Goal: Task Accomplishment & Management: Complete application form

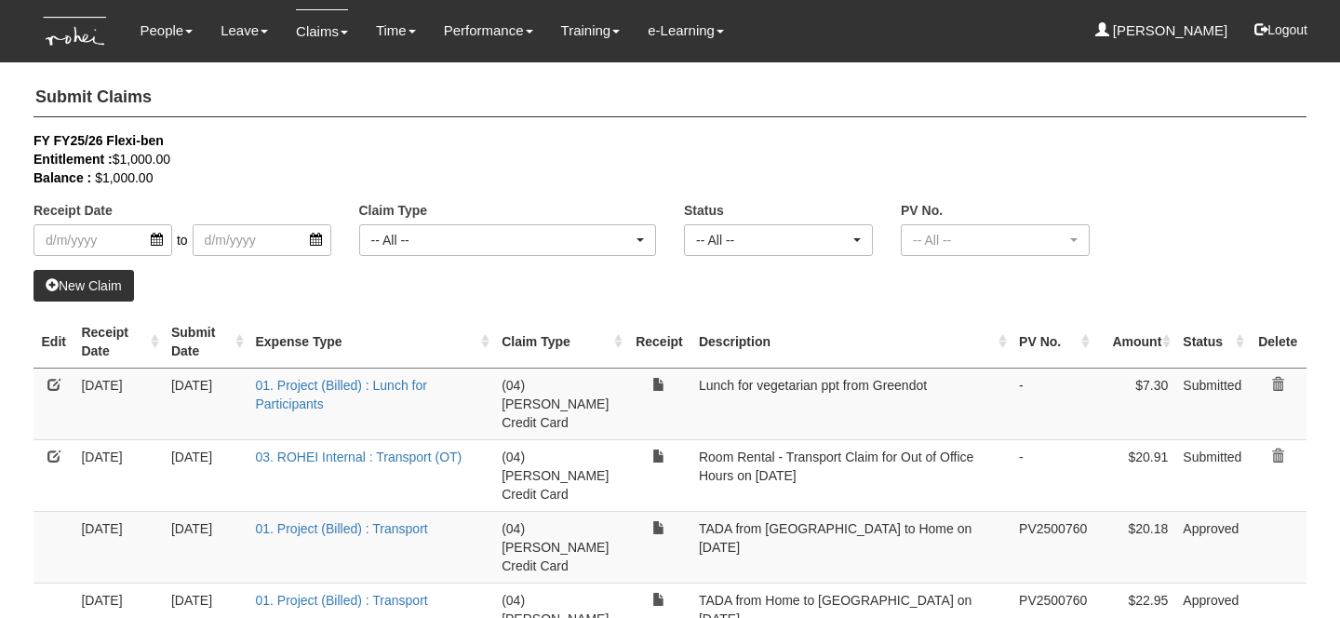
select select "50"
click at [280, 108] on h4 "Submit Claims" at bounding box center [669, 98] width 1273 height 38
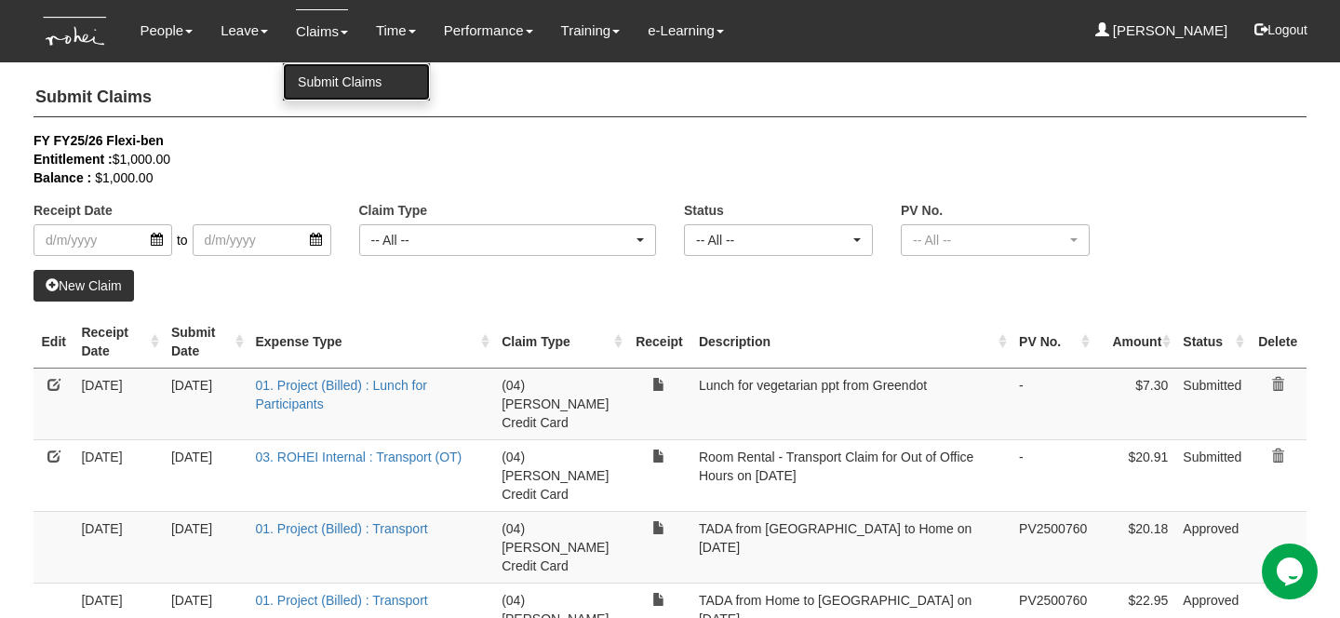
click at [326, 85] on link "Submit Claims" at bounding box center [356, 81] width 147 height 37
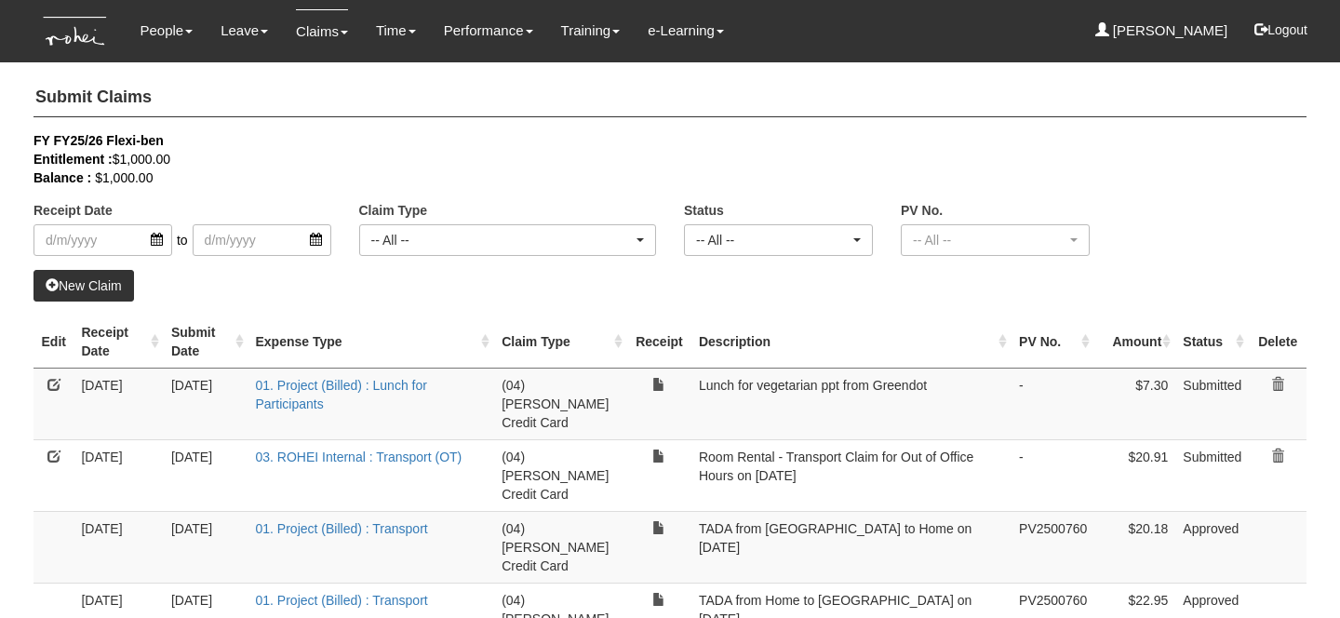
select select "50"
click at [90, 289] on link "New Claim" at bounding box center [83, 286] width 100 height 32
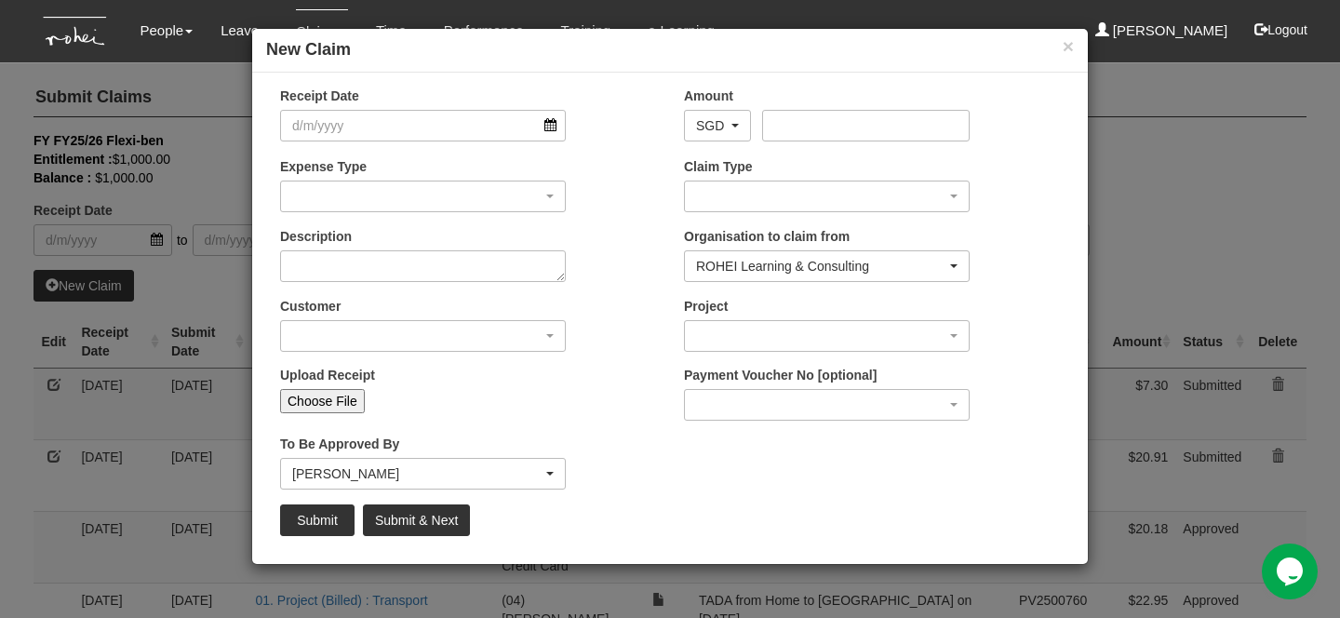
click at [593, 248] on div "Description" at bounding box center [468, 261] width 404 height 69
click at [461, 250] on textarea "Description" at bounding box center [423, 266] width 286 height 32
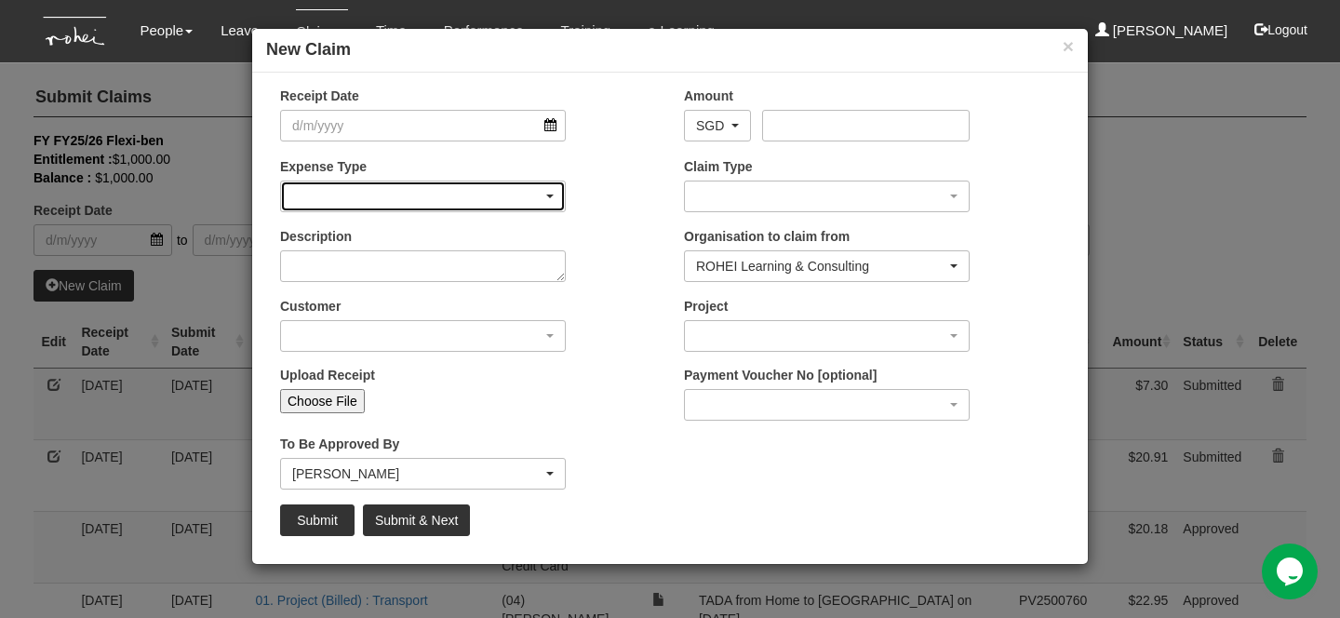
click at [422, 206] on div "button" at bounding box center [423, 196] width 284 height 30
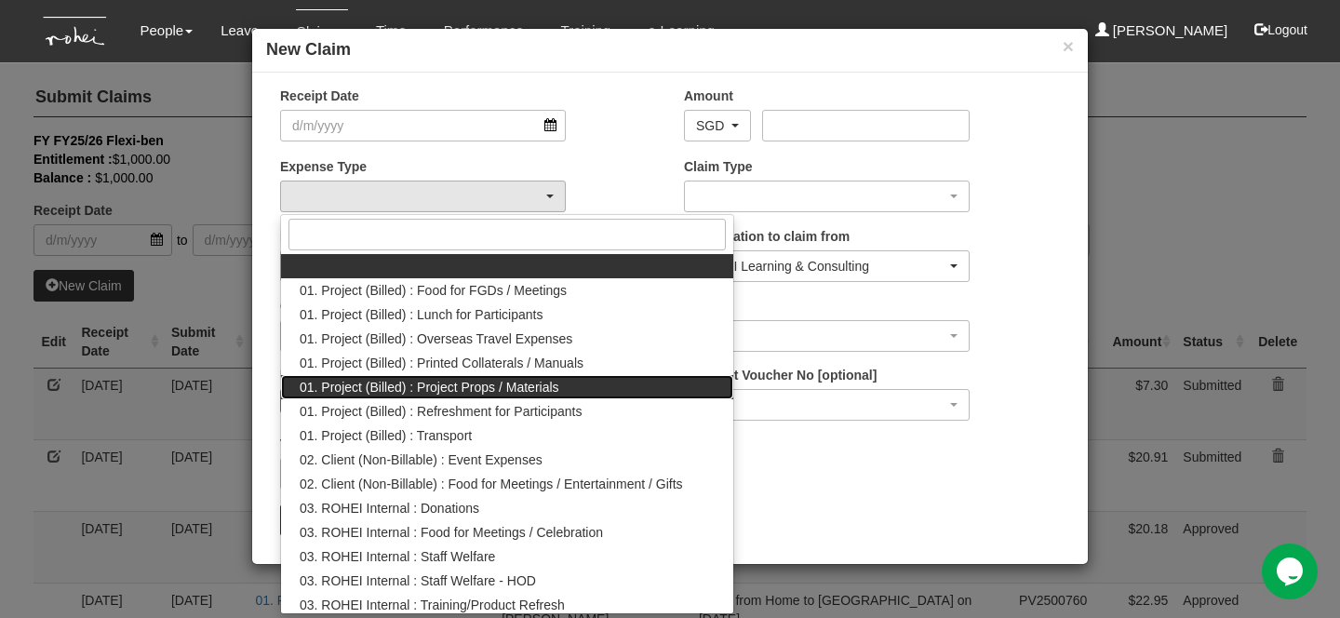
click at [458, 382] on span "01. Project (Billed) : Project Props / Materials" at bounding box center [430, 387] width 260 height 19
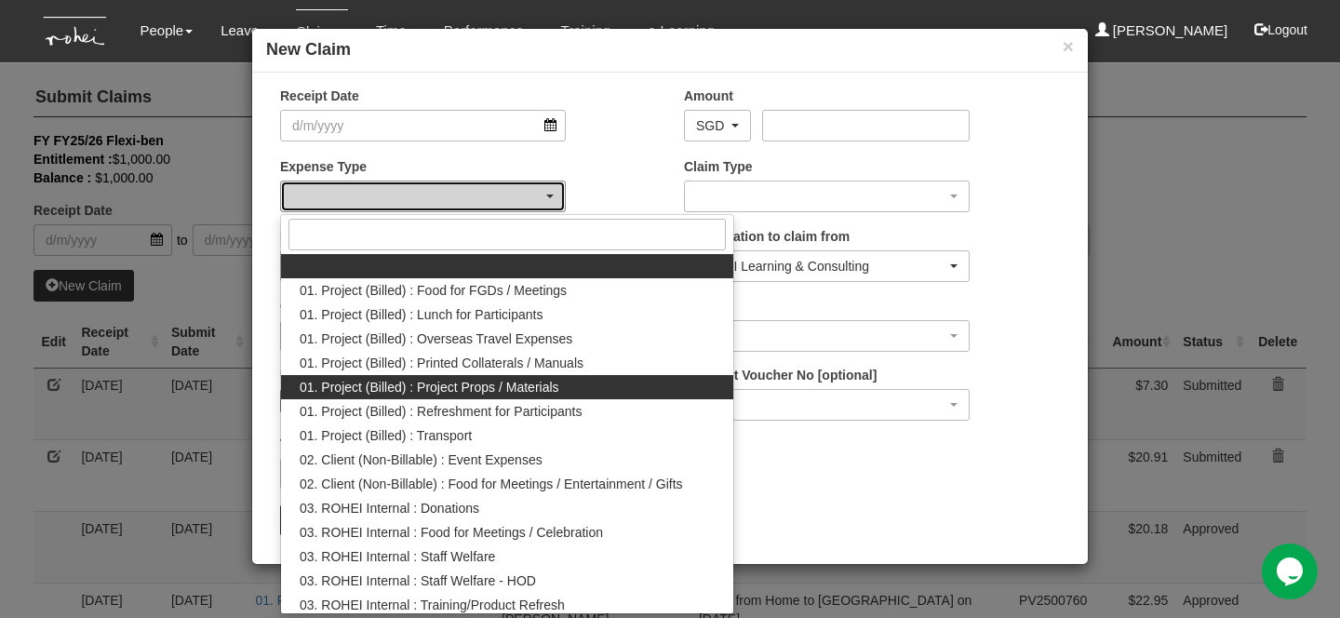
select select "134"
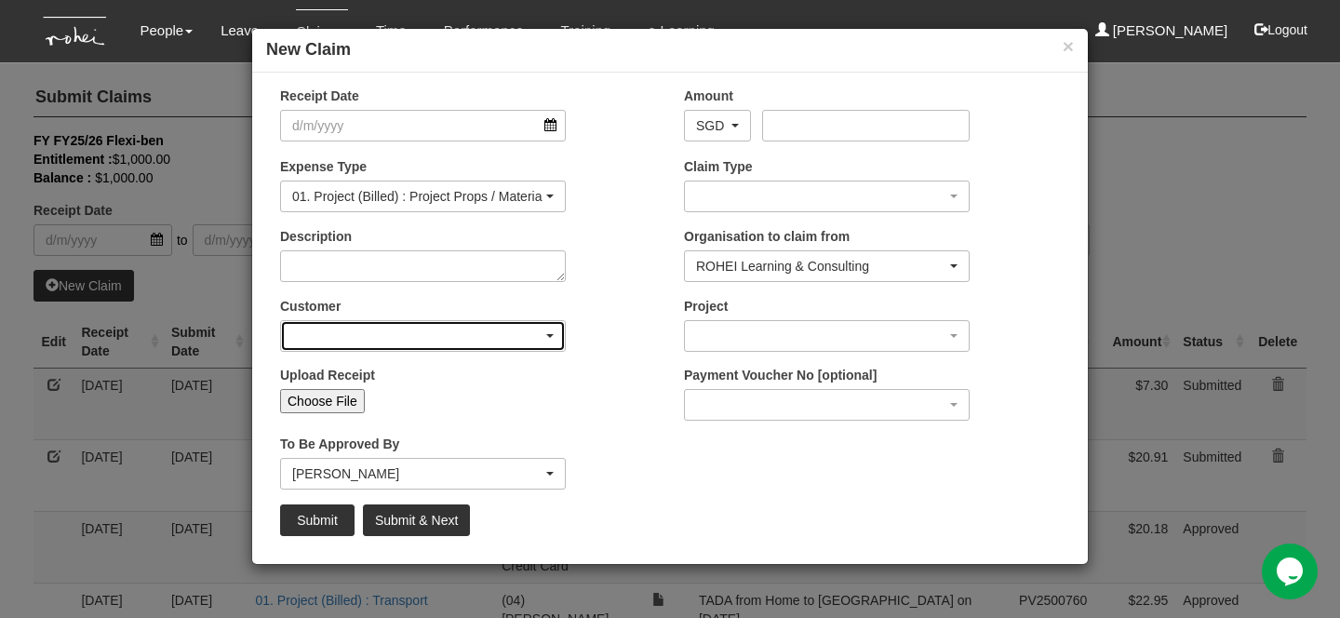
click at [429, 344] on div "button" at bounding box center [423, 336] width 284 height 30
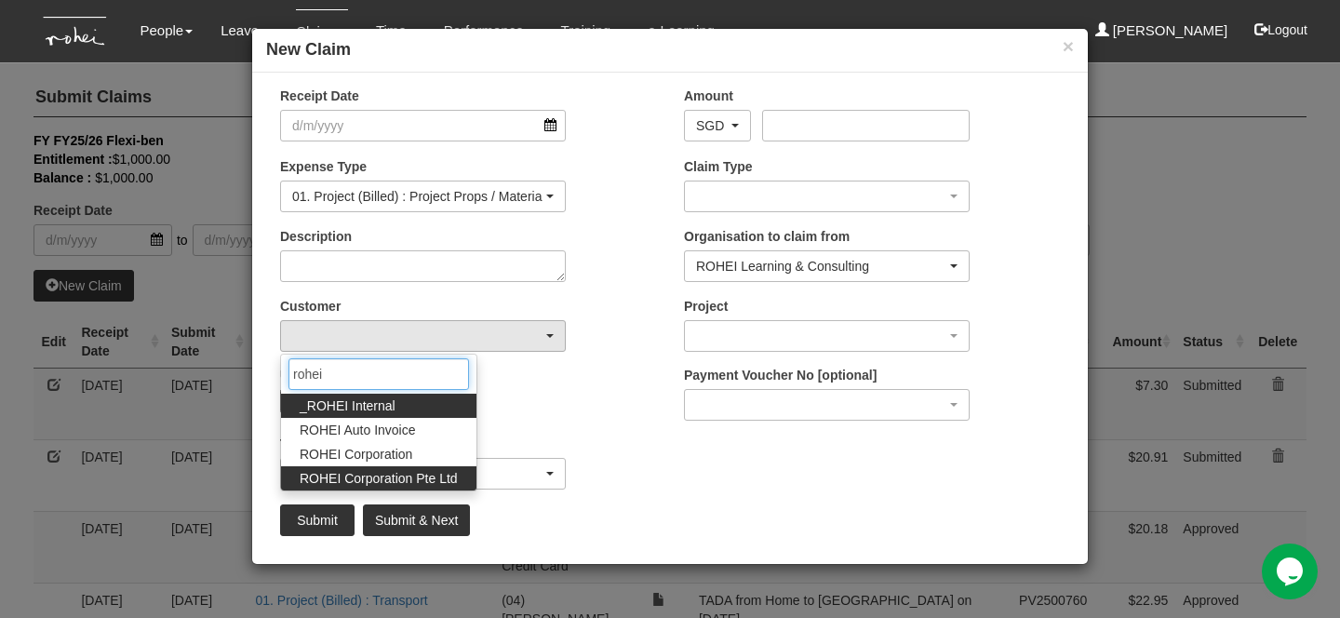
type input "rohei"
click at [419, 472] on span "ROHEI Corporation Pte Ltd" at bounding box center [379, 478] width 158 height 19
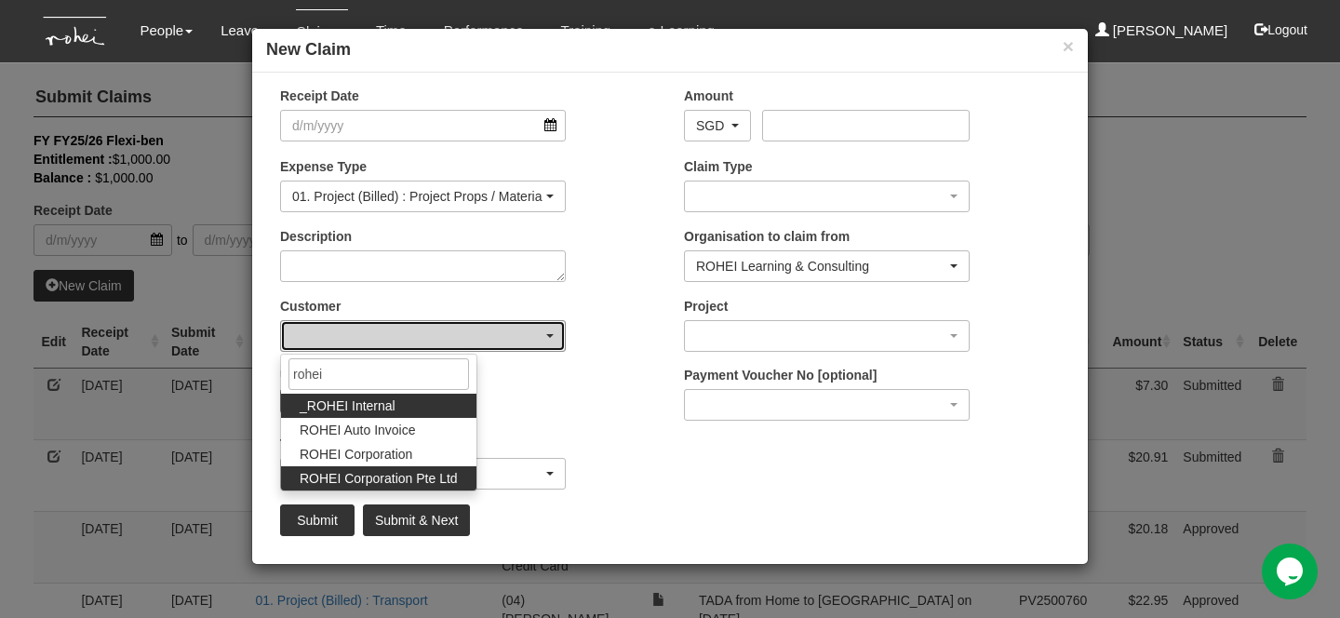
select select "124"
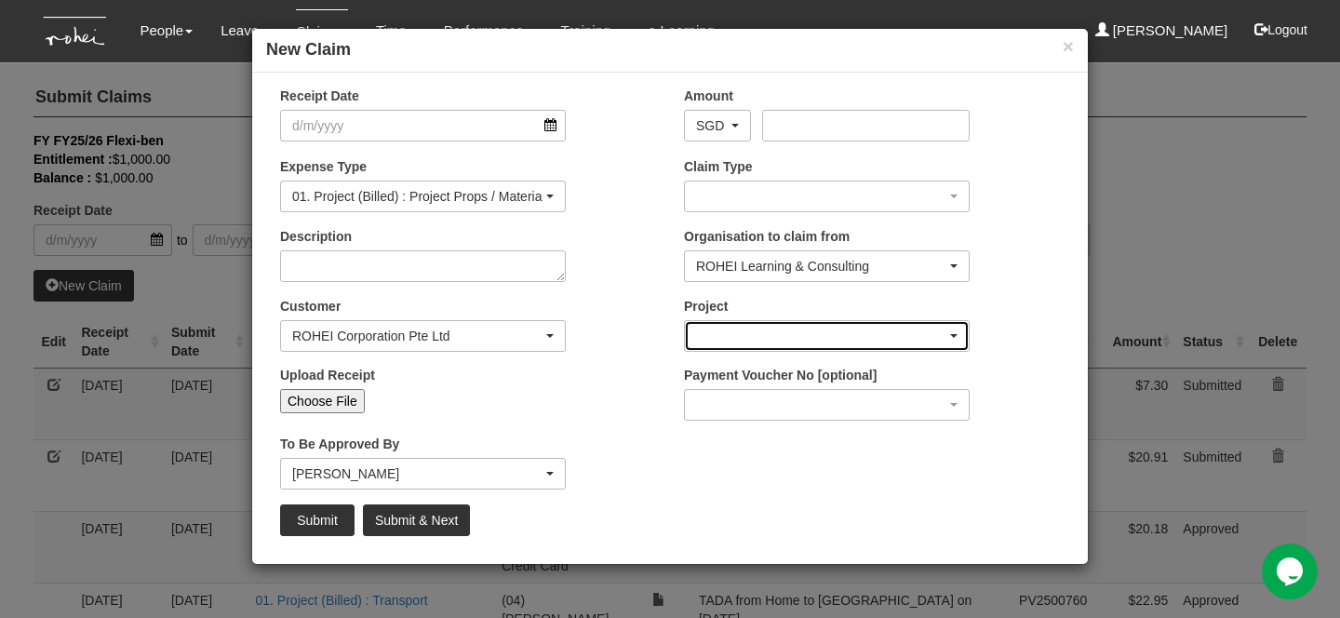
click at [728, 322] on div "button" at bounding box center [827, 336] width 284 height 30
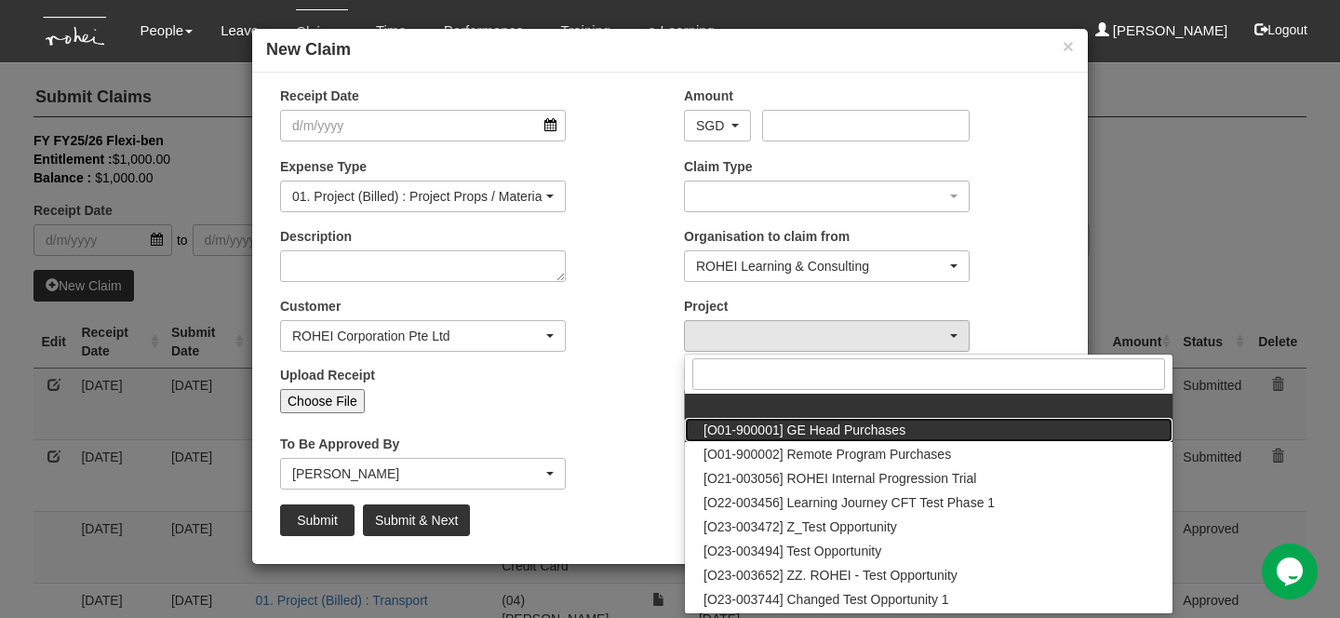
click at [799, 421] on span "[O01-900001] GE Head Purchases" at bounding box center [804, 429] width 202 height 19
select select "1381"
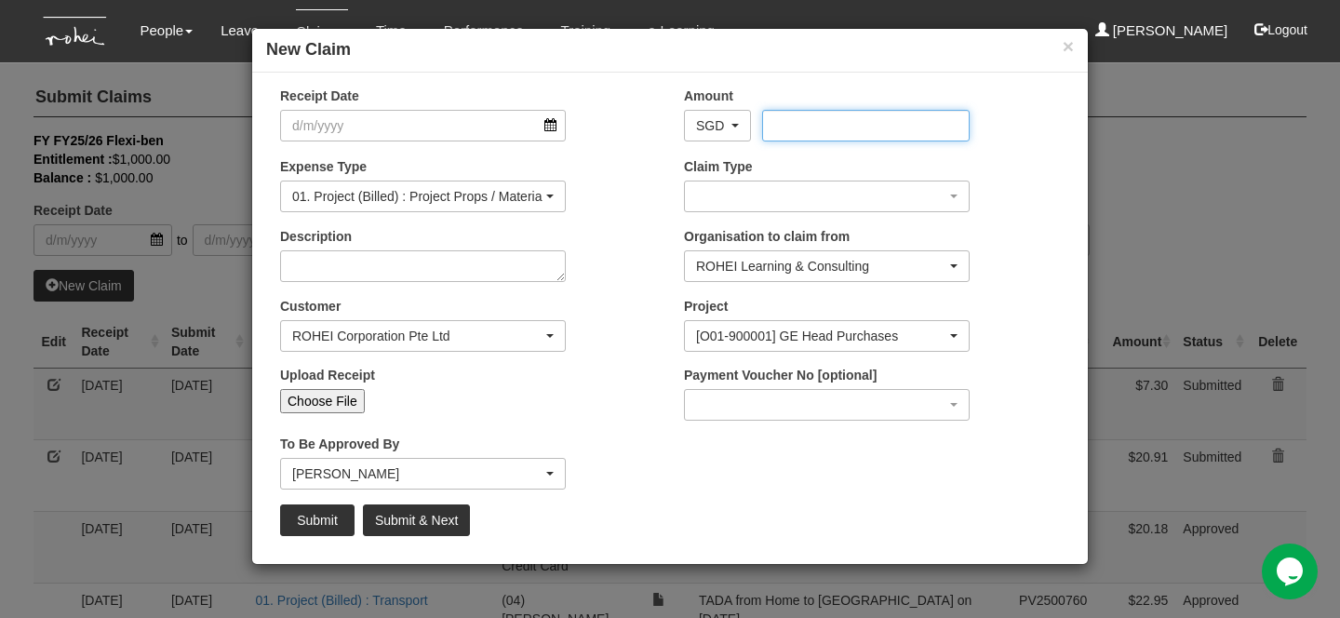
click at [802, 132] on input "Amount" at bounding box center [865, 126] width 207 height 32
type input "9.80"
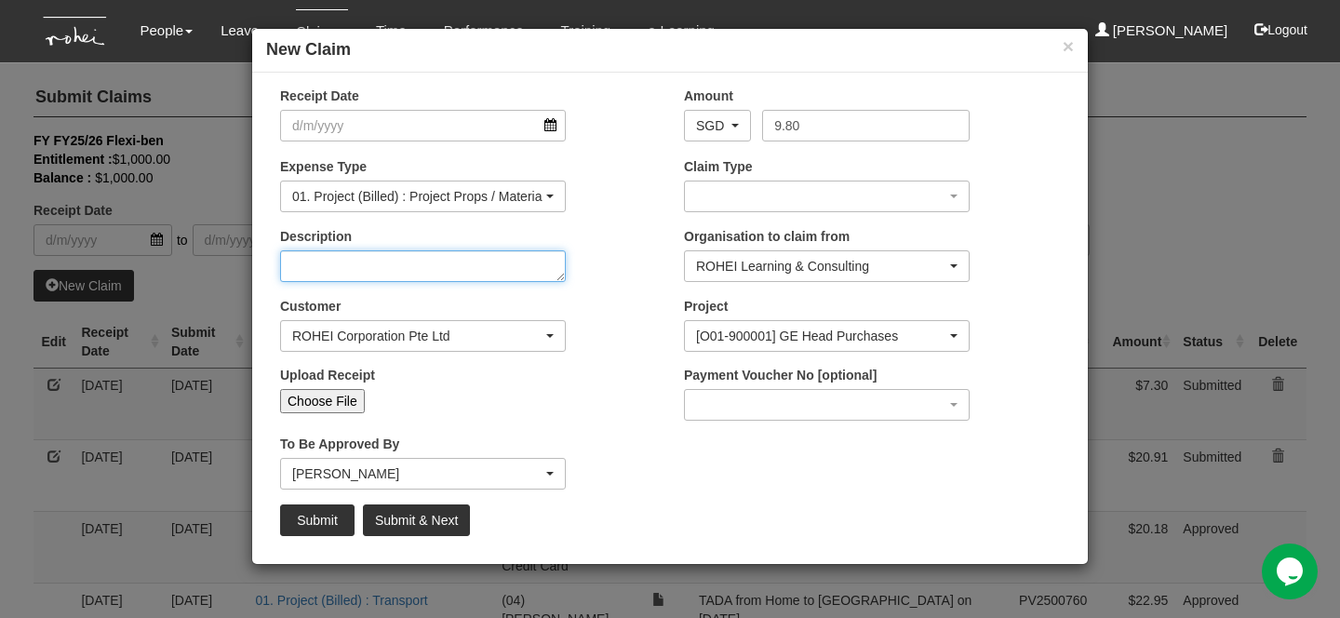
click at [518, 263] on textarea "Description" at bounding box center [423, 266] width 286 height 32
type textarea "Scoops for Dream N Design from IKEA"
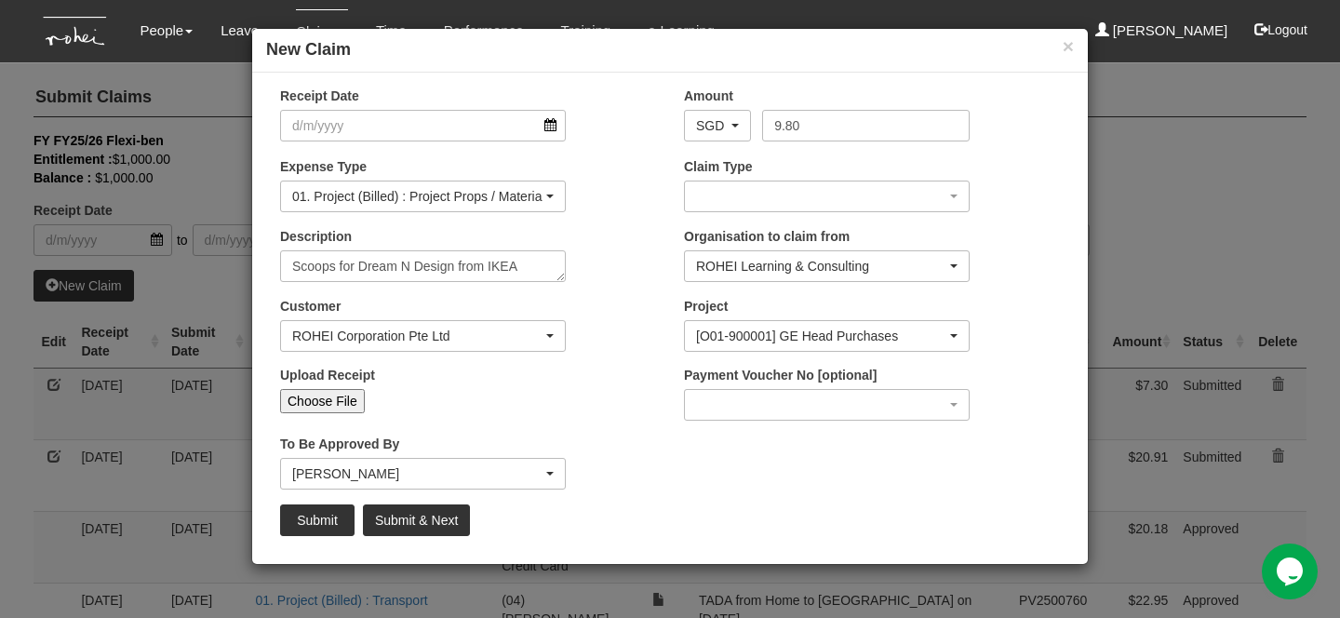
click at [352, 403] on input "Choose File" at bounding box center [322, 401] width 85 height 24
type input "C:\fakepath\07.10.25 Scoops for DnD from IKEA.pdf"
type input "Choose Another File"
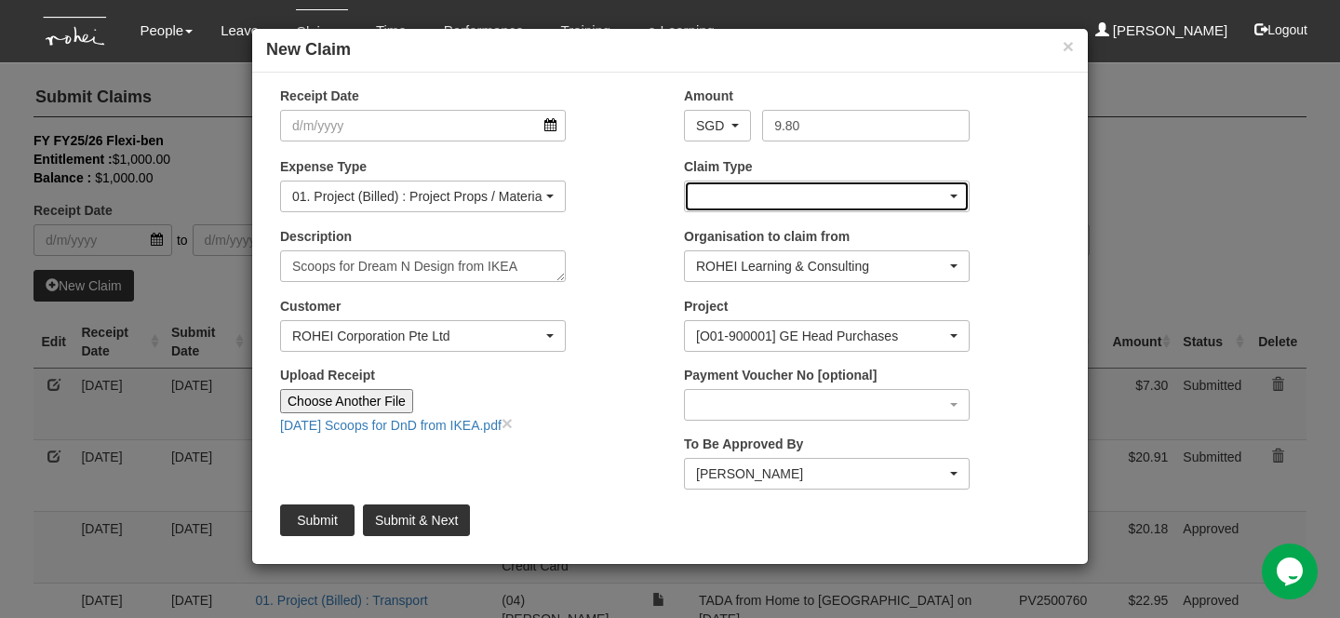
click at [708, 207] on div "button" at bounding box center [827, 196] width 284 height 30
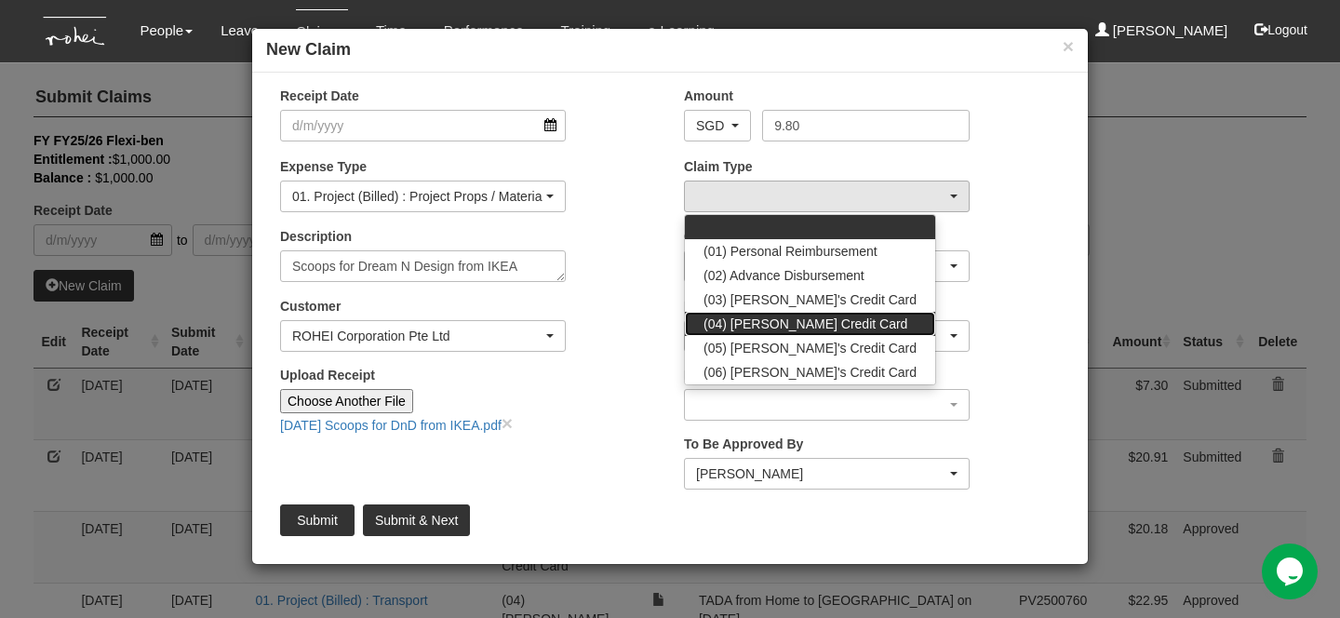
click at [767, 321] on span "(04) [PERSON_NAME] Credit Card" at bounding box center [805, 323] width 204 height 19
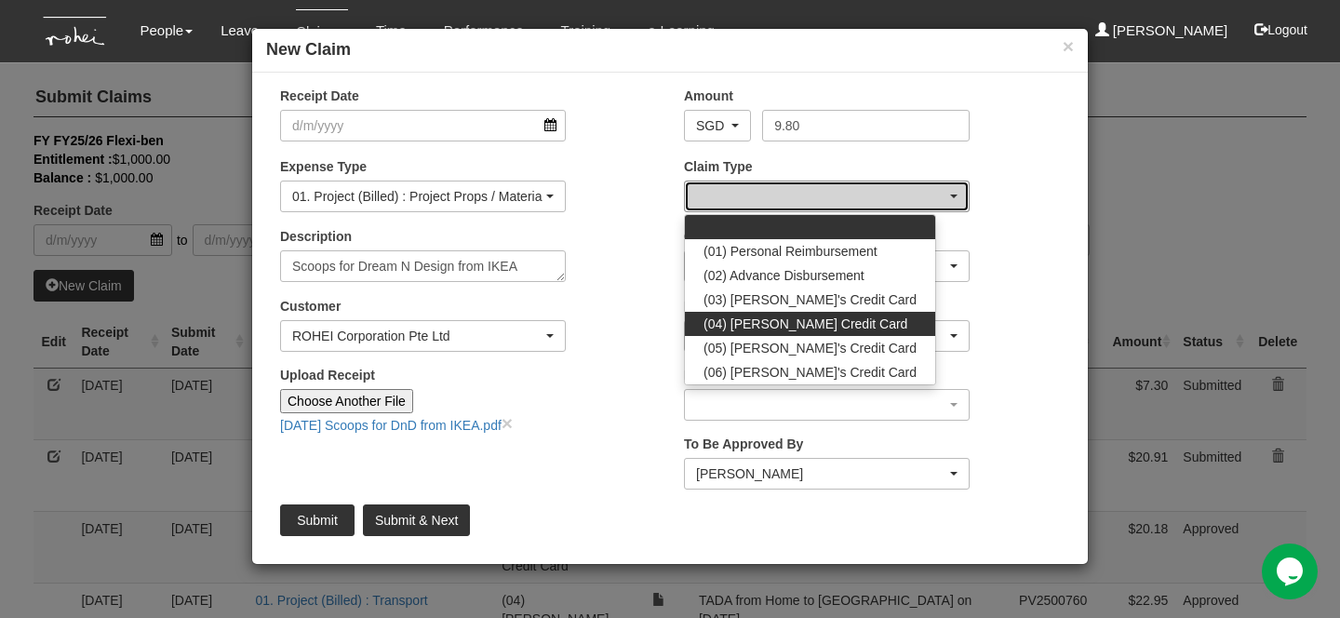
select select "16"
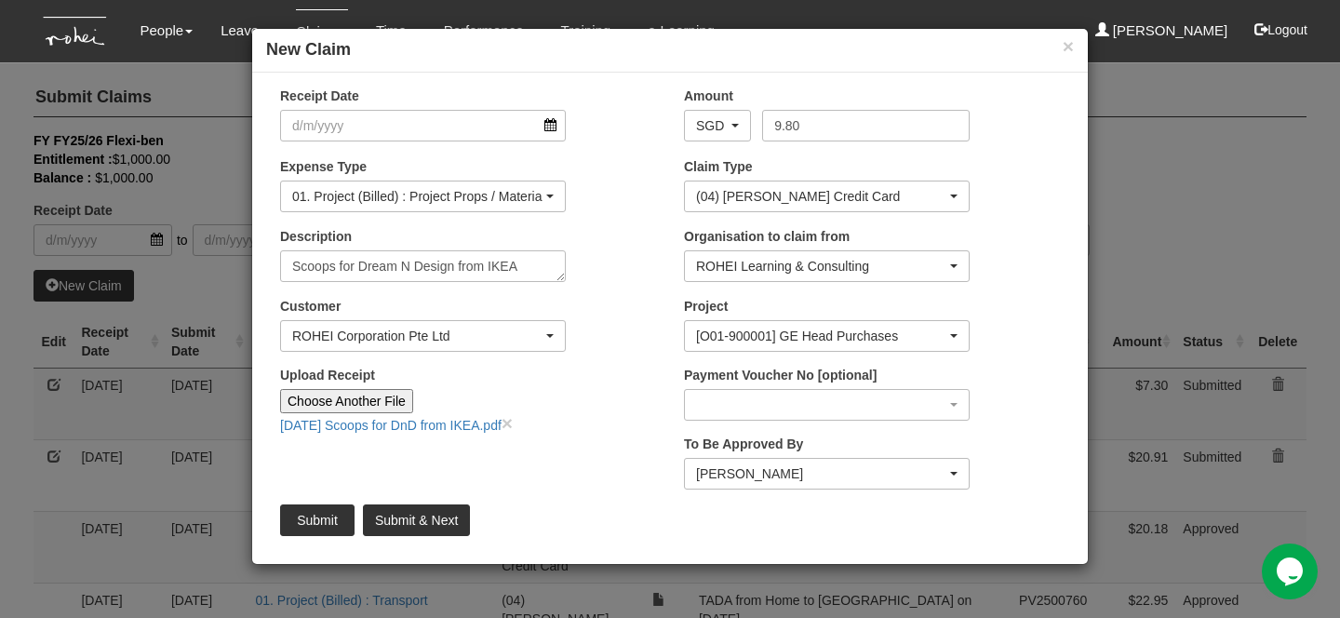
click at [573, 430] on div "Upload Receipt Choose Another File 07.10.25 Scoops for DnD from IKEA.pdf ×" at bounding box center [423, 400] width 314 height 69
click at [380, 129] on input "Receipt Date" at bounding box center [423, 126] width 286 height 32
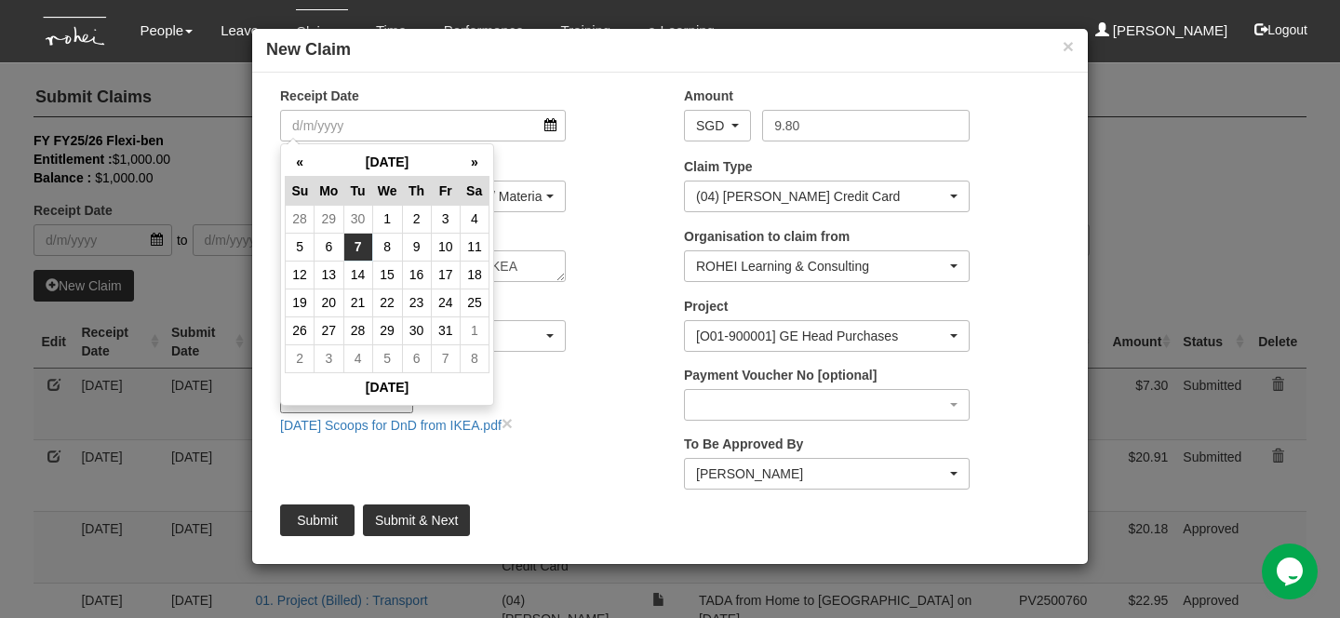
click at [352, 249] on td "7" at bounding box center [357, 247] width 29 height 28
type input "[DATE]"
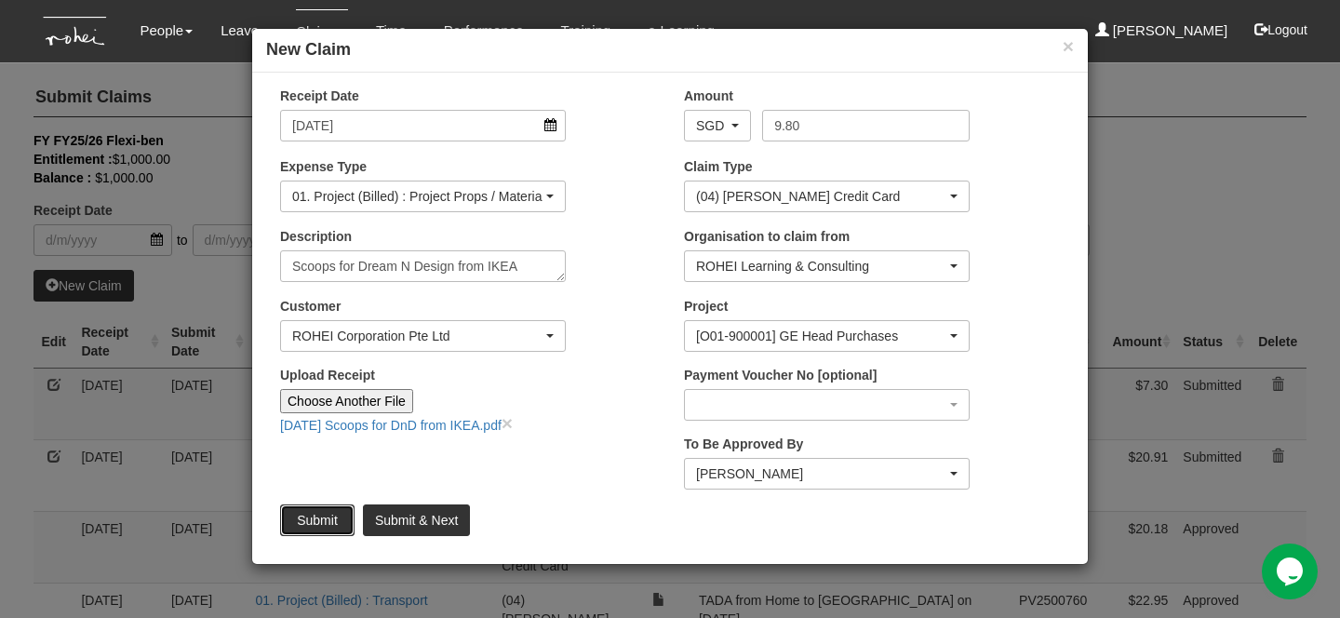
click at [324, 518] on input "Submit" at bounding box center [317, 520] width 74 height 32
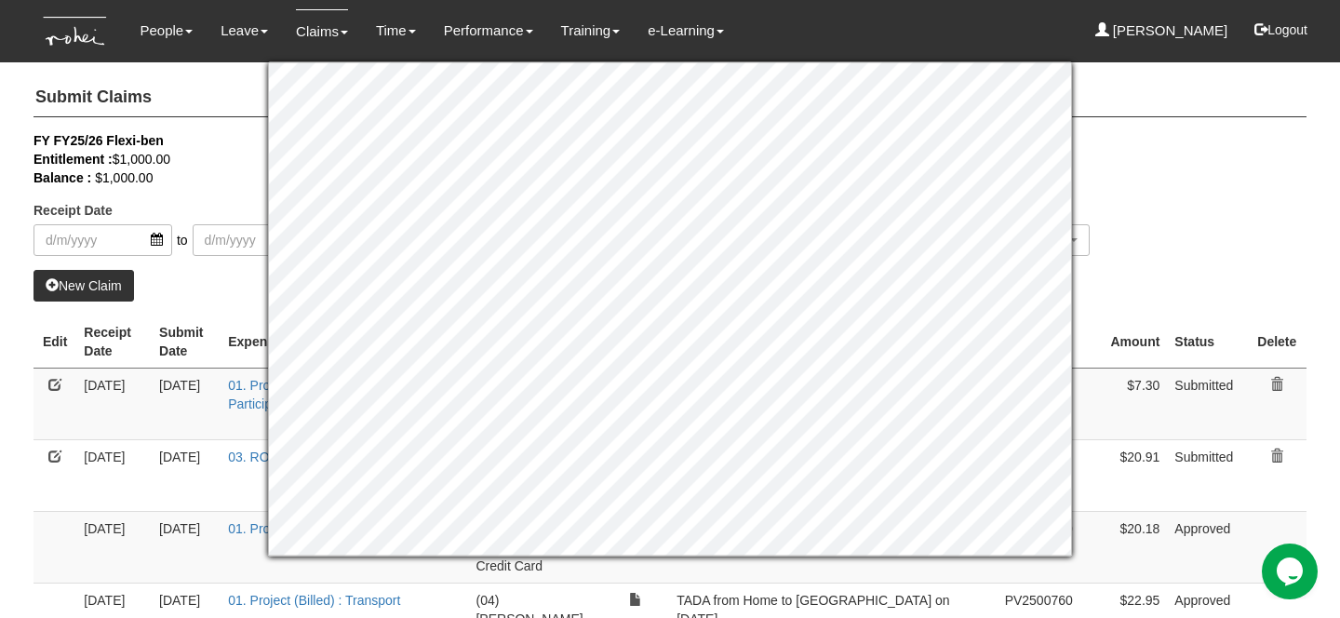
click at [1141, 213] on div "Receipt Date to Claim Type -- All -- (01) Personal Reimbursement (02) Advance D…" at bounding box center [670, 200] width 1301 height 139
select select "50"
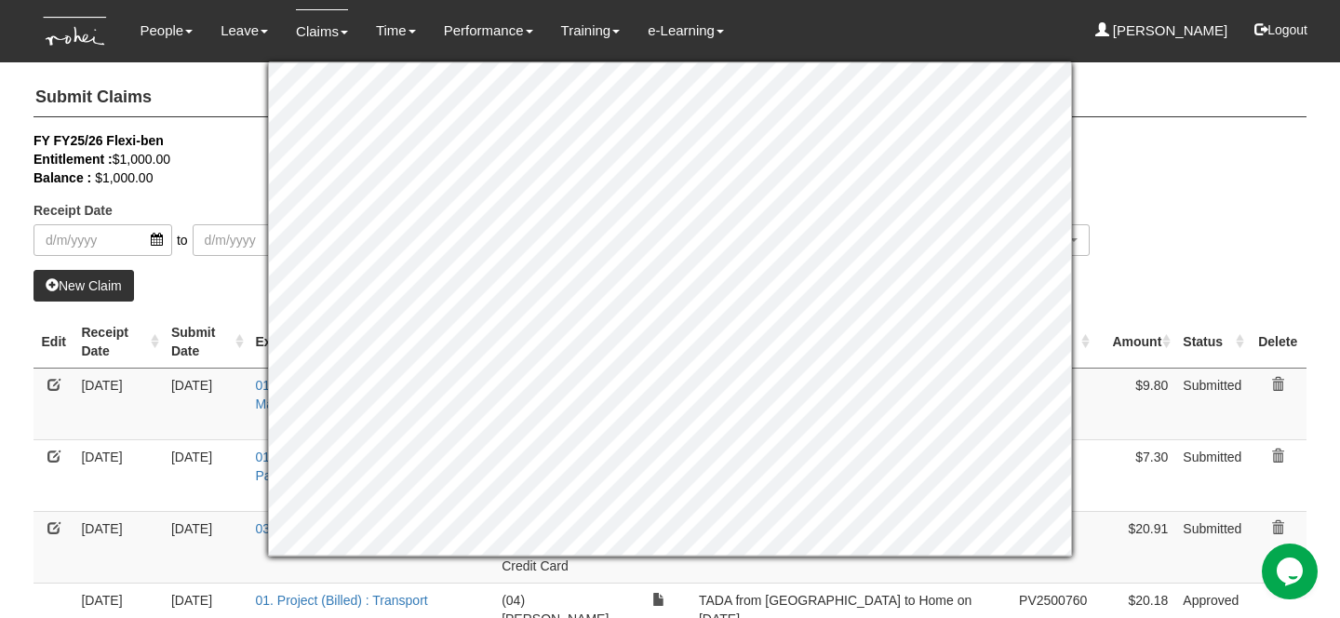
click at [1154, 208] on div "Receipt Date to Claim Type -- All -- (01) Personal Reimbursement (02) Advance D…" at bounding box center [670, 200] width 1301 height 139
click at [1110, 228] on div "Receipt Date to Claim Type -- All -- (01) Personal Reimbursement (02) Advance D…" at bounding box center [670, 200] width 1301 height 139
